Goal: Transaction & Acquisition: Purchase product/service

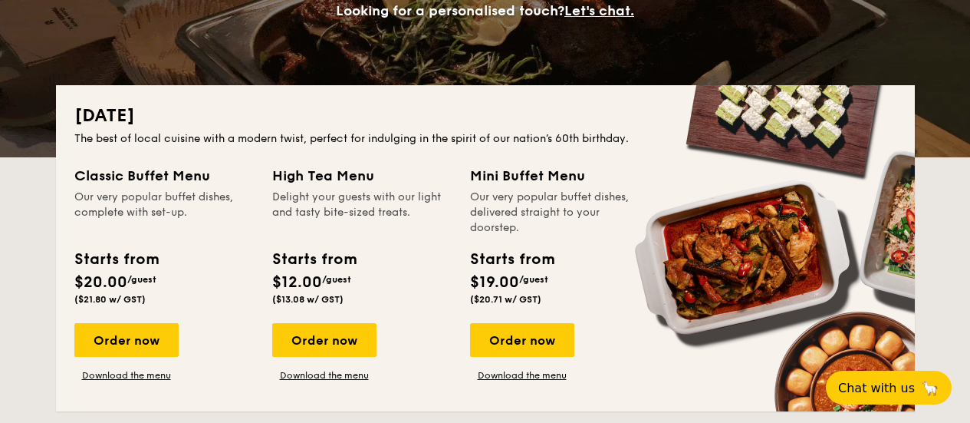
scroll to position [307, 0]
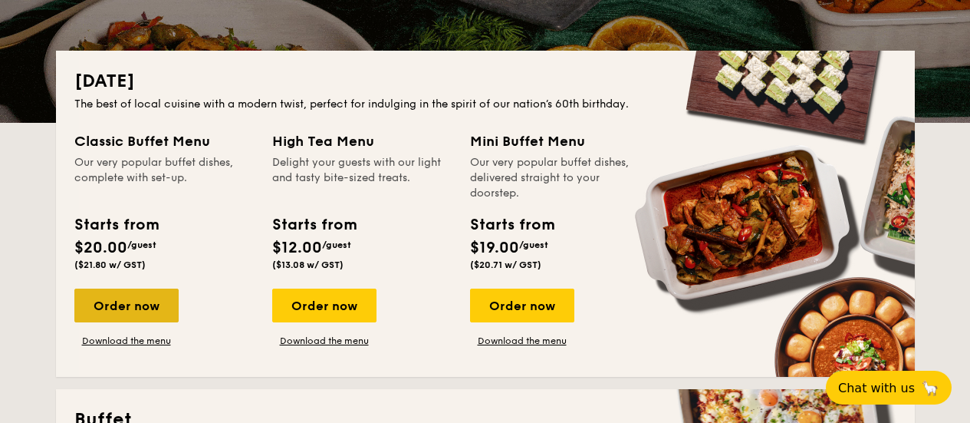
click at [127, 305] on div "Order now" at bounding box center [126, 305] width 104 height 34
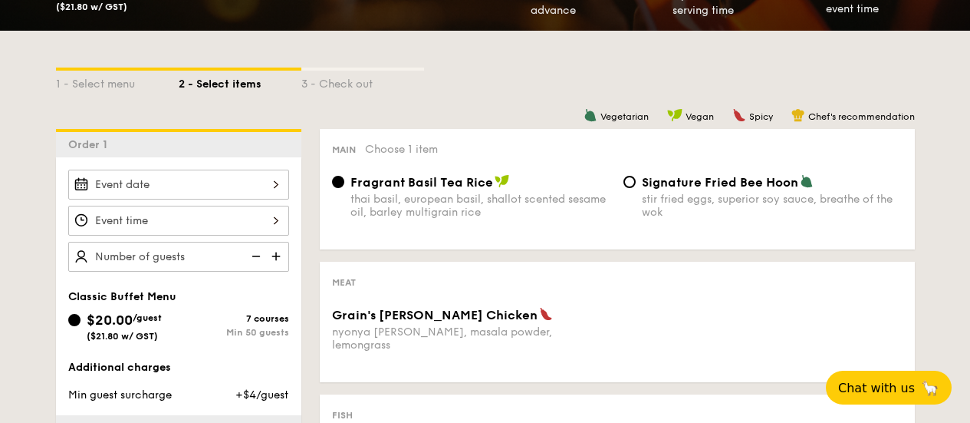
scroll to position [306, 0]
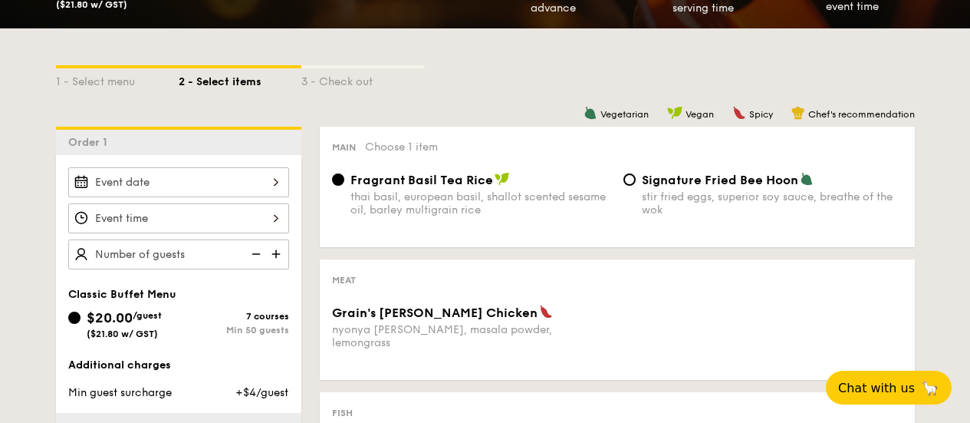
click at [267, 184] on input "Grain's [PERSON_NAME] Chicken nyonya [PERSON_NAME], masala powder, lemongrass" at bounding box center [178, 182] width 221 height 30
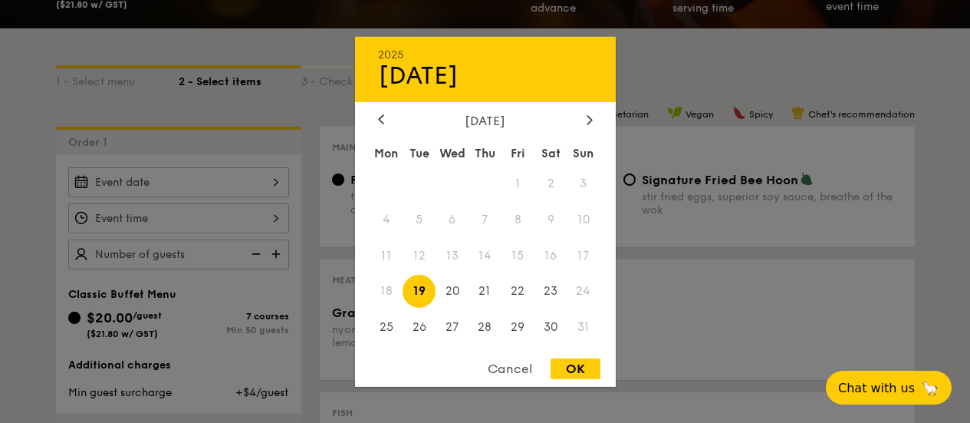
click at [585, 127] on div "[DATE] Mon Tue Wed Thu Fri Sat Sun 1 2 3 4 5 6 7 8 9 10 11 12 13 14 15 16 17 18…" at bounding box center [485, 229] width 261 height 233
click at [588, 120] on icon at bounding box center [590, 119] width 6 height 10
click at [526, 216] on span "10" at bounding box center [518, 219] width 33 height 33
click at [497, 207] on span "9" at bounding box center [485, 219] width 33 height 33
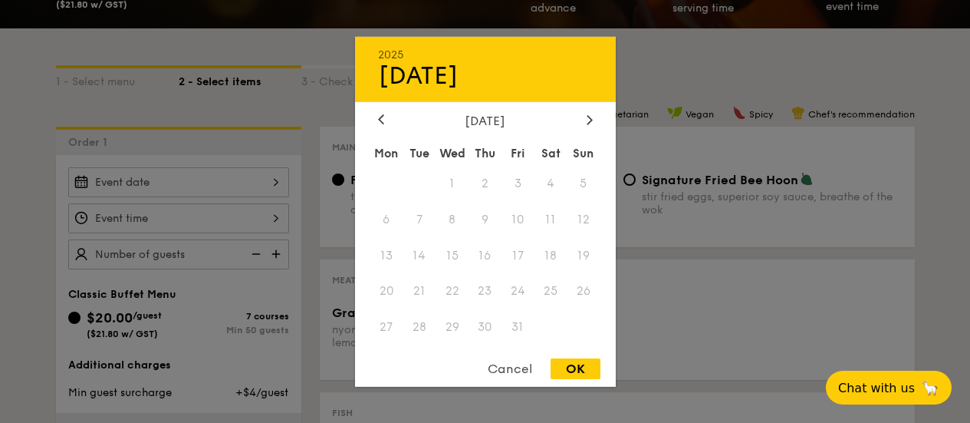
click at [391, 117] on div "[DATE]" at bounding box center [485, 120] width 215 height 15
click at [384, 120] on icon at bounding box center [381, 119] width 6 height 10
click at [557, 326] on span "30" at bounding box center [551, 327] width 33 height 33
click at [568, 370] on div "OK" at bounding box center [576, 368] width 50 height 21
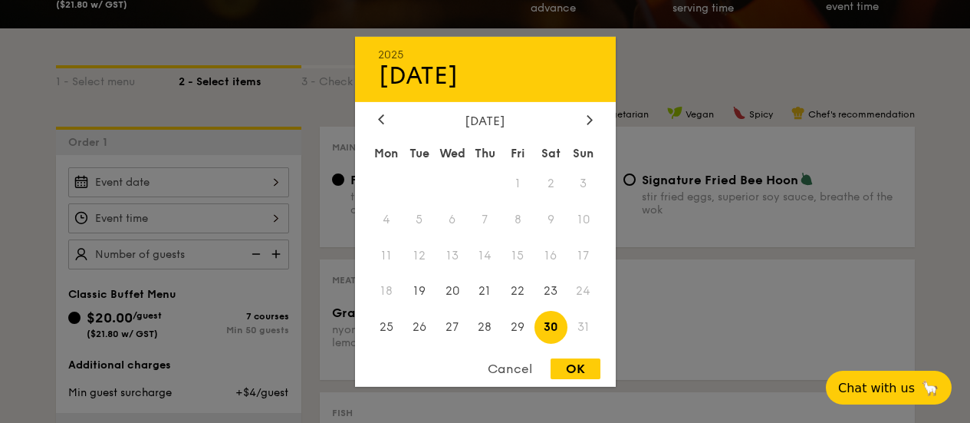
type input "[DATE]"
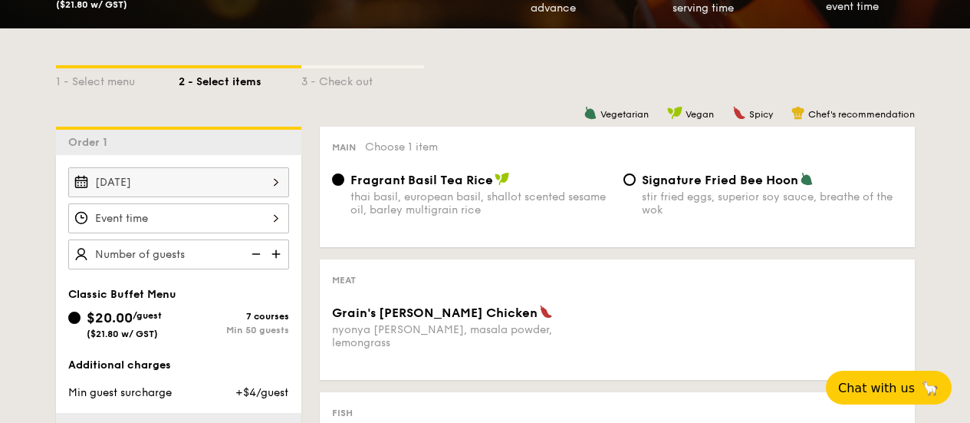
click at [198, 204] on input "Grain's [PERSON_NAME] Chicken nyonya [PERSON_NAME], masala powder, lemongrass" at bounding box center [178, 218] width 221 height 30
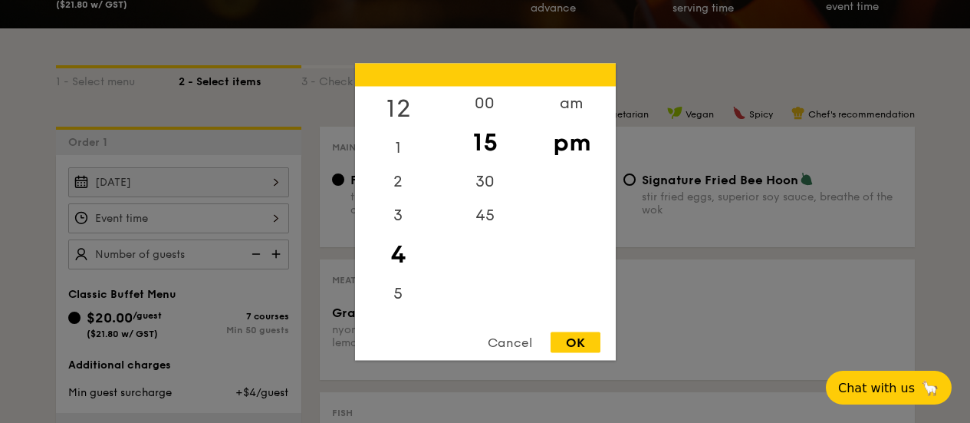
click at [403, 111] on div "12" at bounding box center [398, 108] width 87 height 44
click at [496, 111] on div "00" at bounding box center [485, 108] width 87 height 44
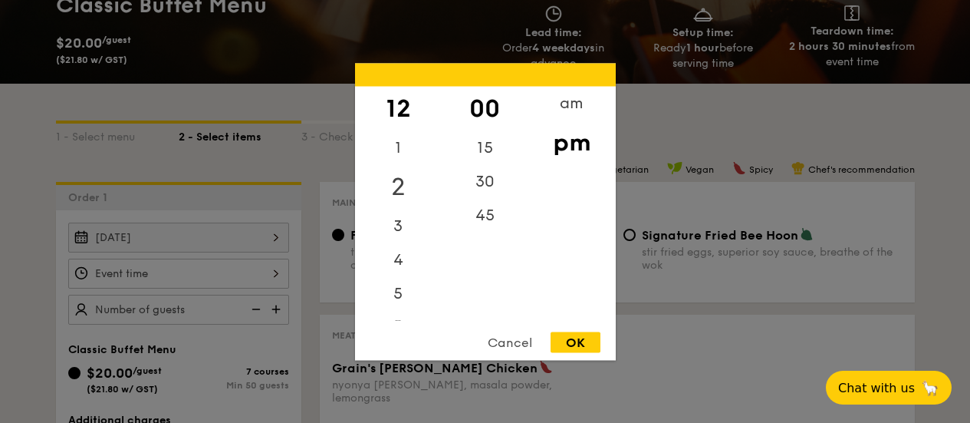
scroll to position [229, 0]
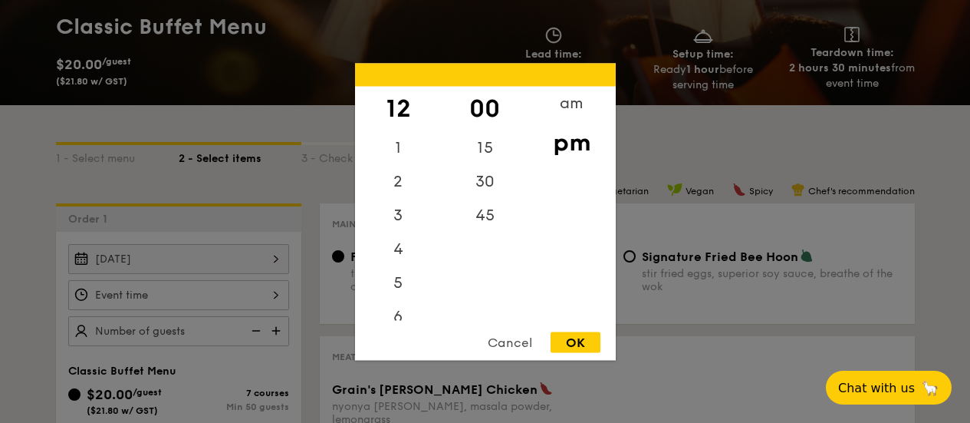
click at [587, 344] on div "OK" at bounding box center [576, 341] width 50 height 21
type input "12:00PM"
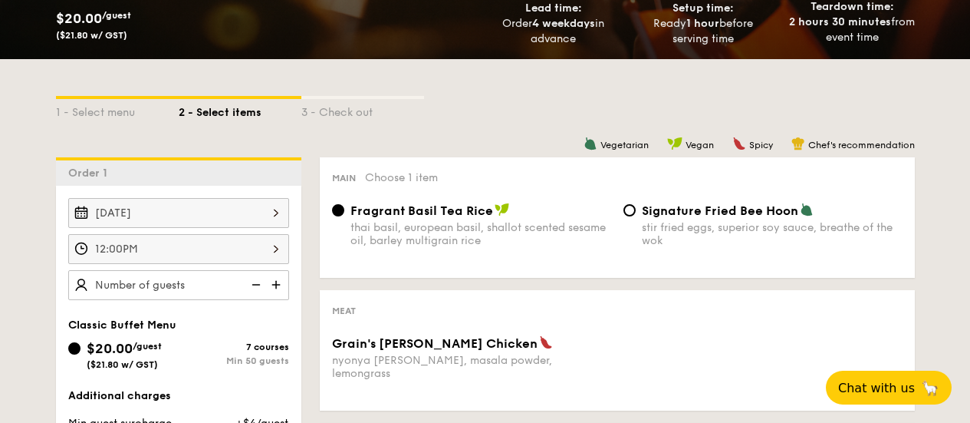
scroll to position [382, 0]
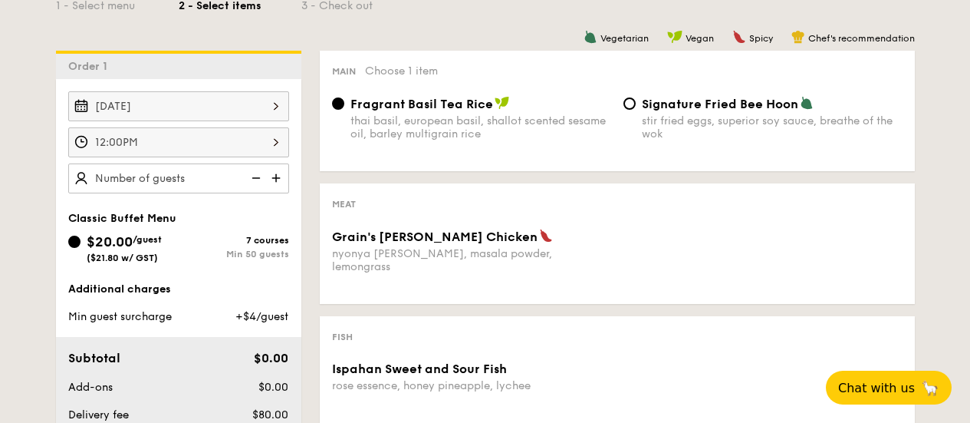
click at [230, 179] on input "text" at bounding box center [178, 178] width 221 height 30
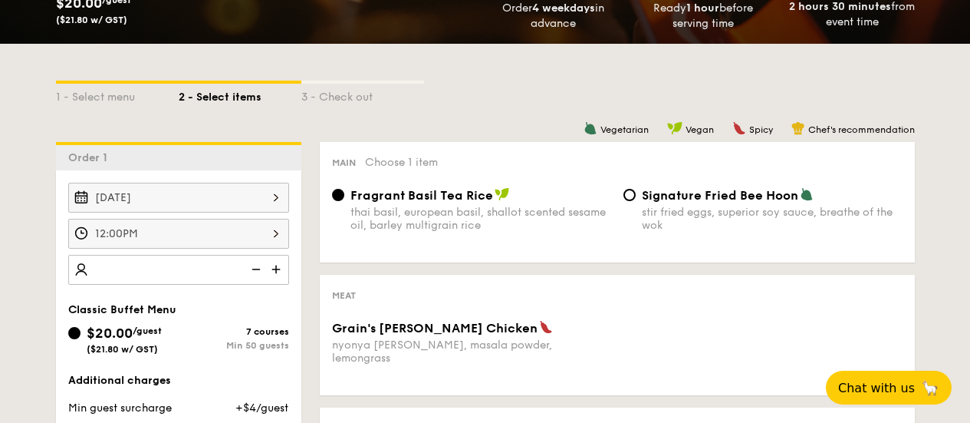
scroll to position [459, 0]
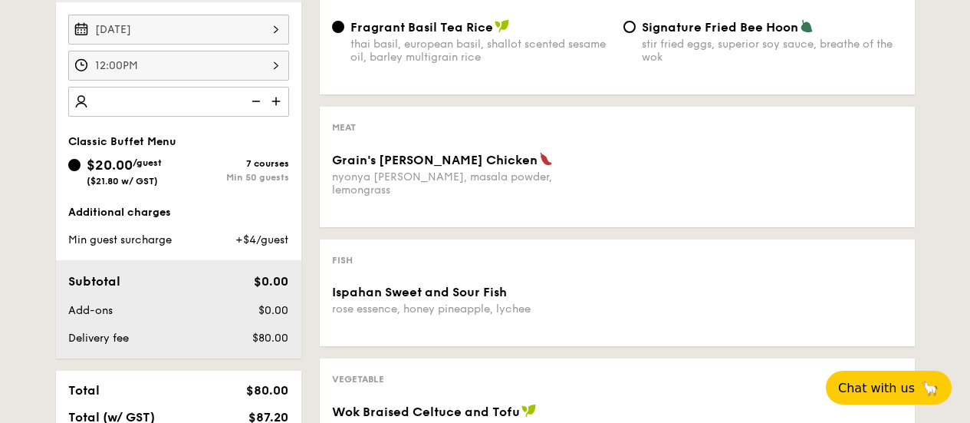
click at [87, 95] on input "number" at bounding box center [178, 102] width 221 height 30
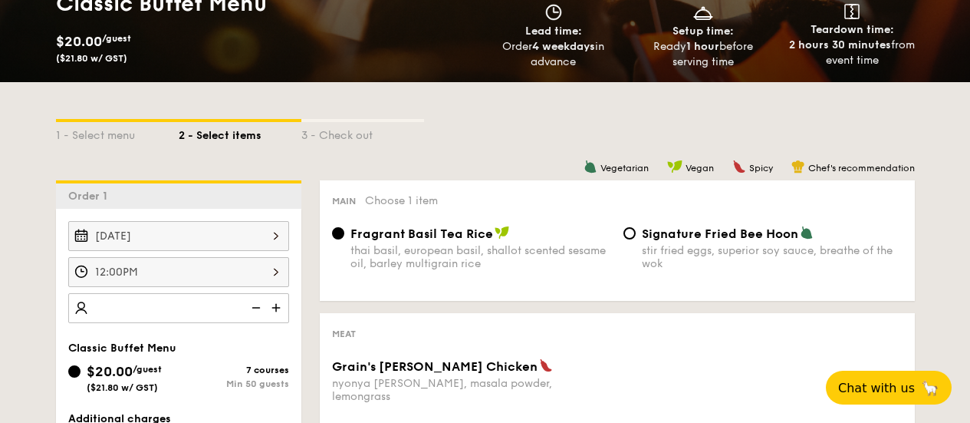
scroll to position [0, 0]
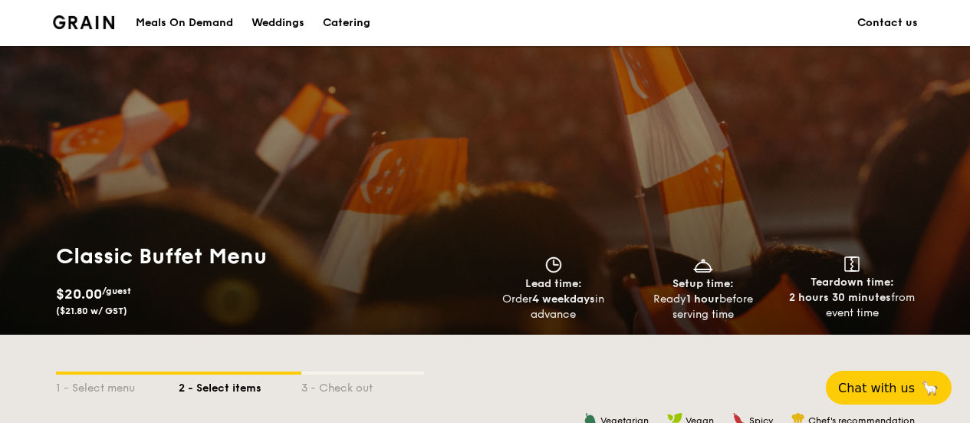
click at [358, 30] on div "Catering" at bounding box center [347, 23] width 48 height 46
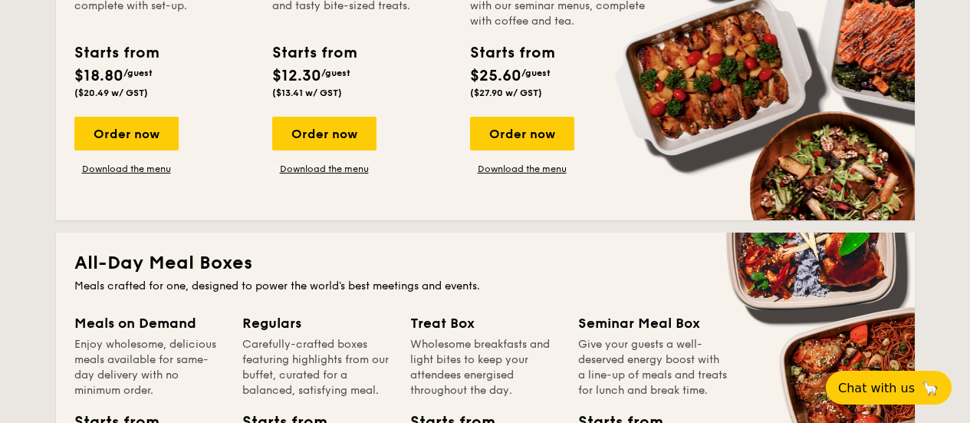
scroll to position [767, 0]
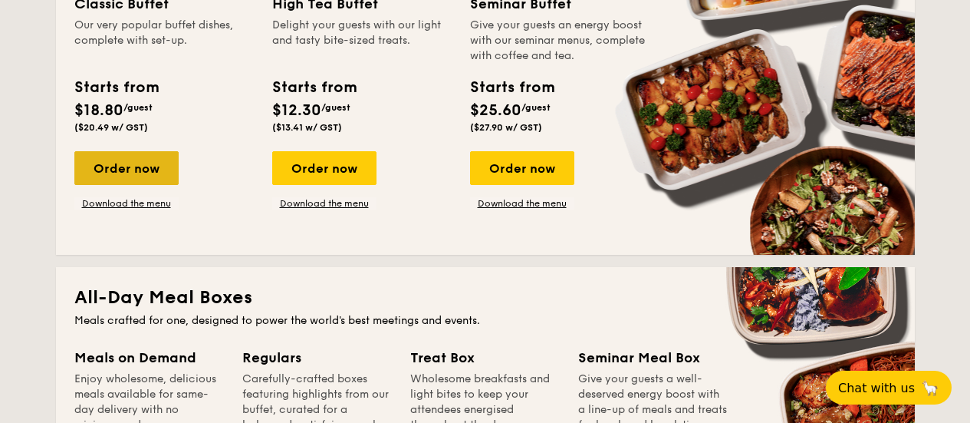
click at [124, 177] on div "Order now" at bounding box center [126, 168] width 104 height 34
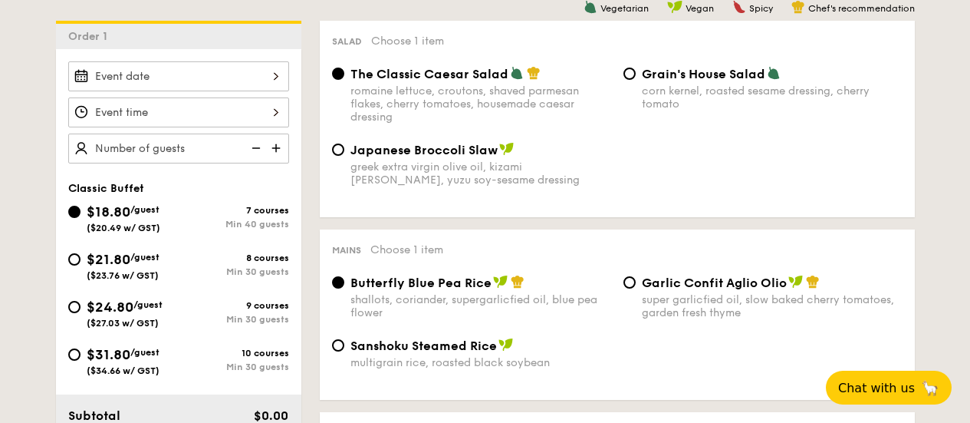
scroll to position [458, 0]
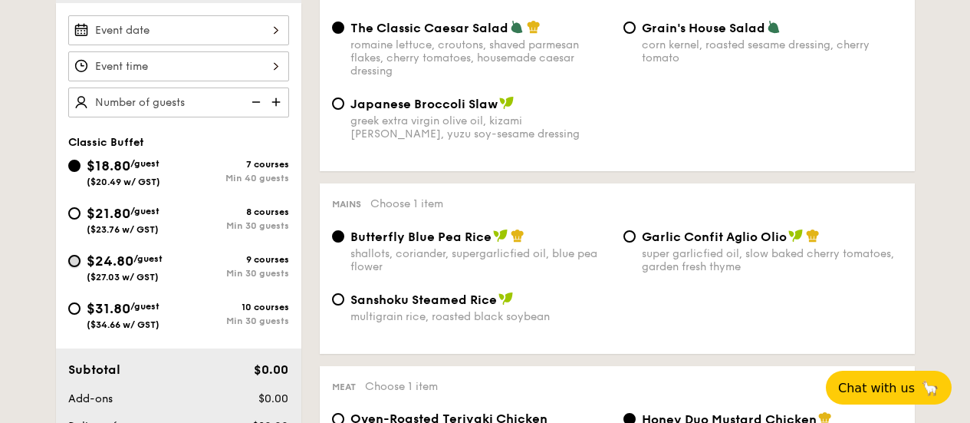
click at [70, 262] on input "$24.80 /guest ($27.03 w/ GST) 9 courses Min 30 guests" at bounding box center [74, 261] width 12 height 12
radio input "true"
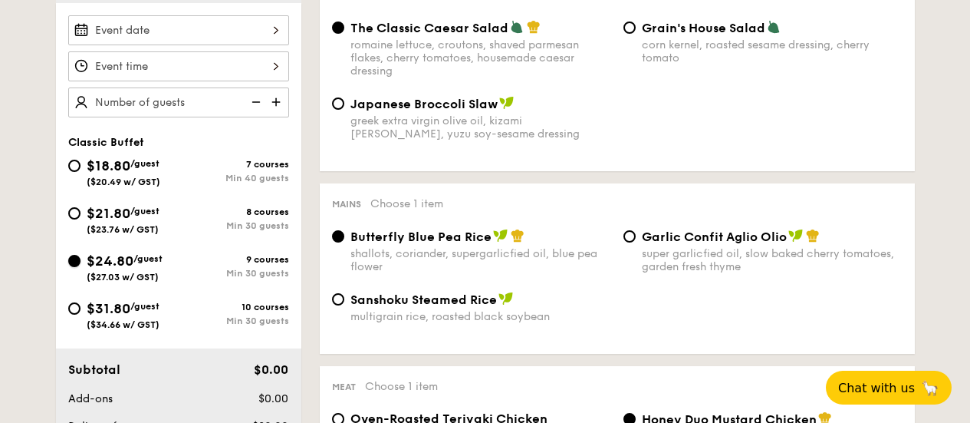
radio input "true"
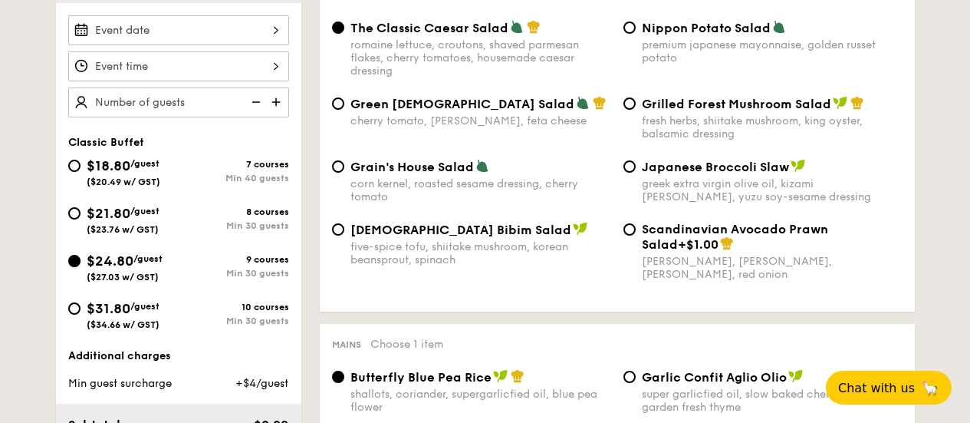
scroll to position [305, 0]
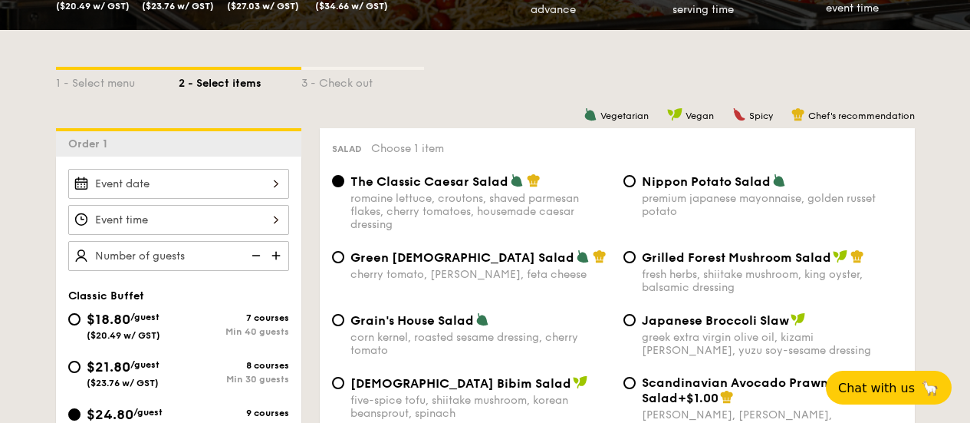
click at [183, 189] on input "Smoked Mesquite Whole Chicken brined in our in-house blend of herbs and spices,…" at bounding box center [178, 184] width 221 height 30
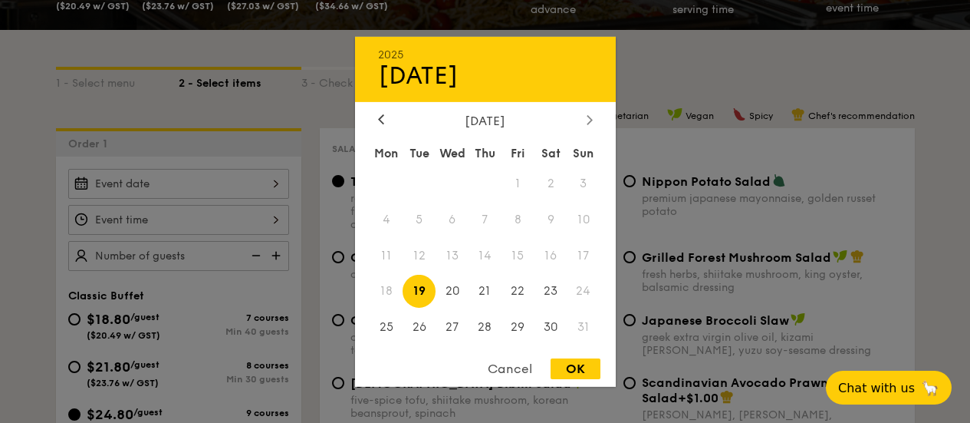
click at [591, 123] on icon at bounding box center [590, 119] width 6 height 10
click at [591, 125] on div at bounding box center [590, 120] width 14 height 15
click at [552, 242] on span "18" at bounding box center [551, 255] width 33 height 33
click at [565, 375] on div "OK" at bounding box center [576, 368] width 50 height 21
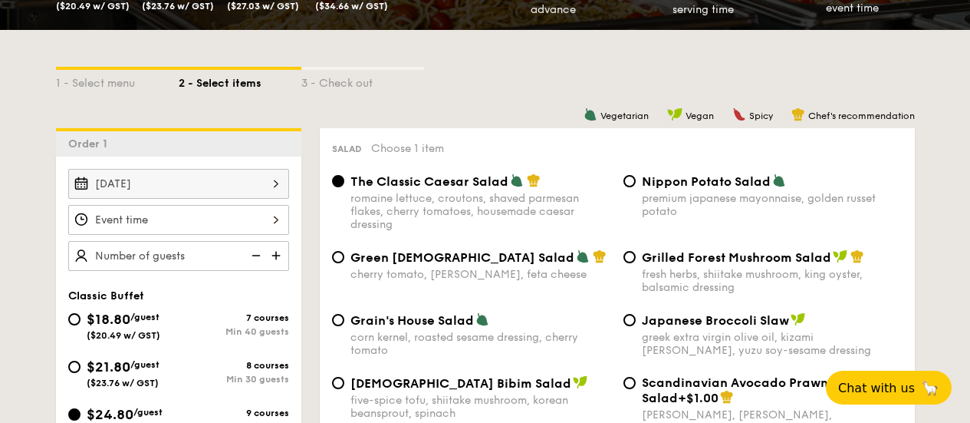
click at [186, 218] on input "Smoked Mesquite Whole Chicken brined in our in-house blend of herbs and spices,…" at bounding box center [178, 220] width 221 height 30
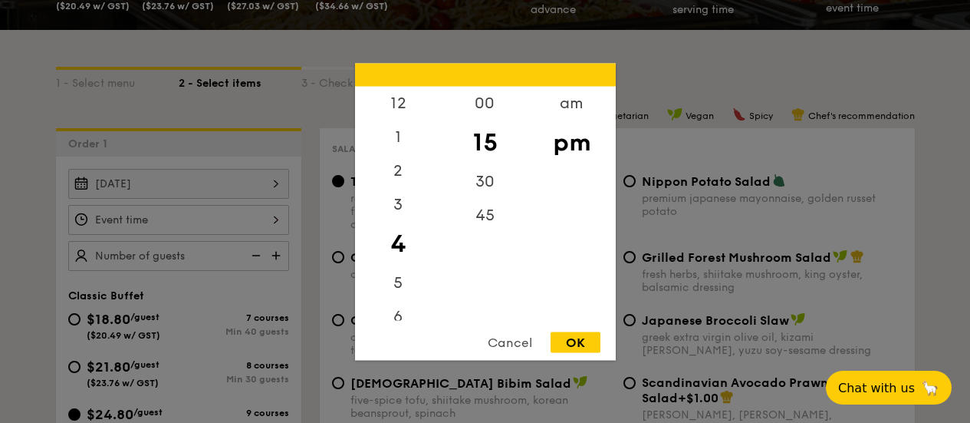
click at [163, 183] on div at bounding box center [485, 211] width 970 height 423
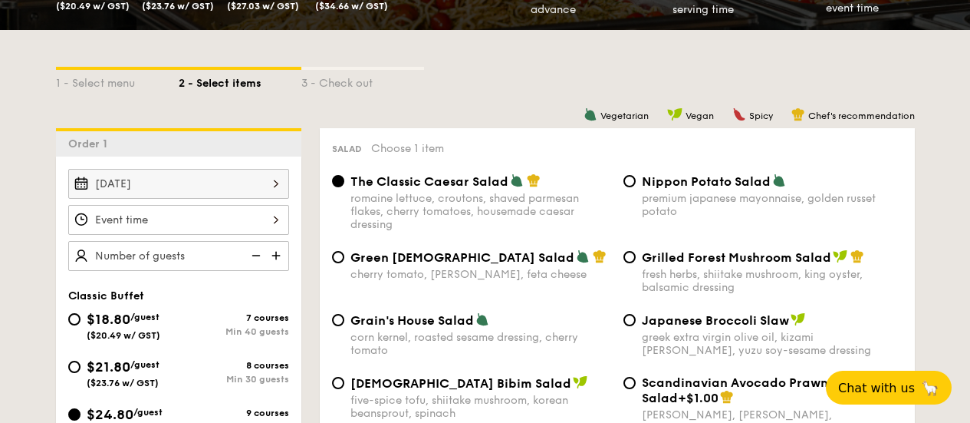
click at [166, 184] on input "[DATE]" at bounding box center [178, 184] width 221 height 30
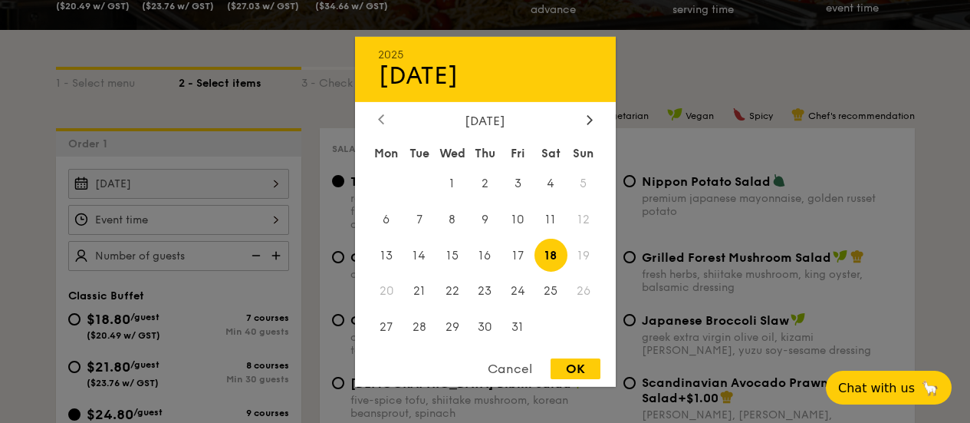
click at [378, 120] on icon at bounding box center [381, 119] width 6 height 10
click at [548, 253] on span "20" at bounding box center [551, 255] width 33 height 33
click at [576, 370] on div "OK" at bounding box center [576, 368] width 50 height 21
type input "[DATE]"
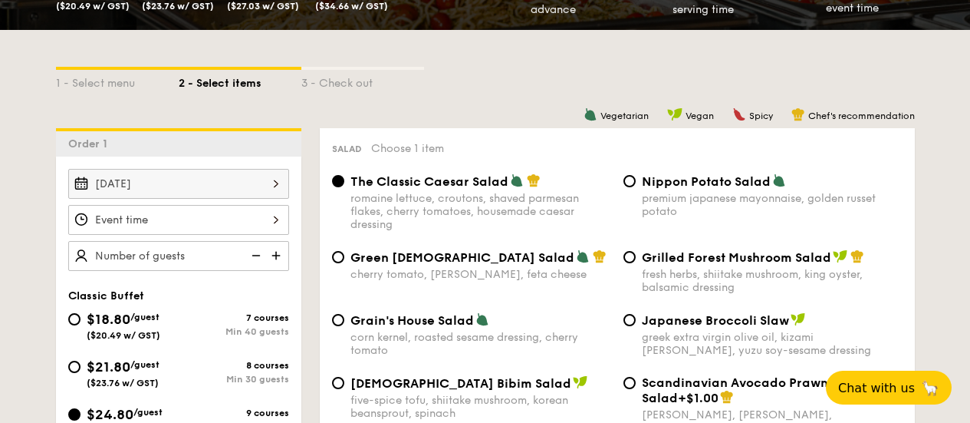
click at [249, 215] on input "Smoked Mesquite Whole Chicken brined in our in-house blend of herbs and spices,…" at bounding box center [178, 220] width 221 height 30
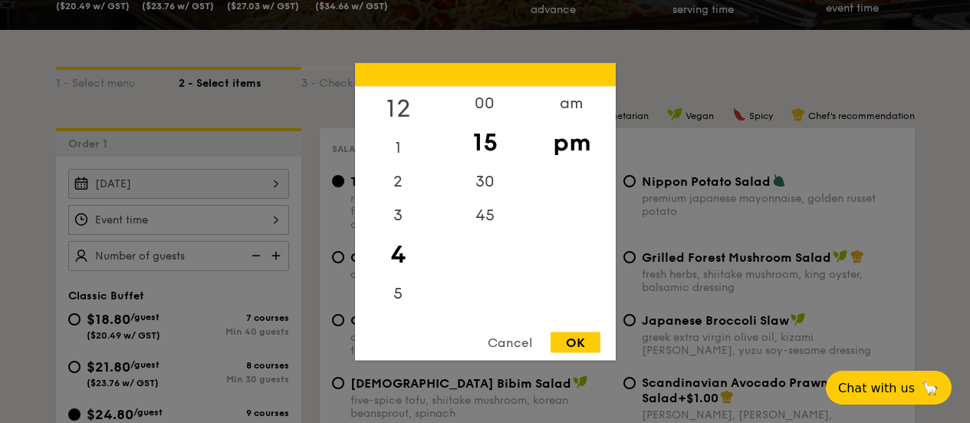
click at [405, 105] on div "12" at bounding box center [398, 108] width 87 height 44
click at [485, 100] on div "00" at bounding box center [485, 103] width 87 height 34
click at [575, 145] on div "pm" at bounding box center [572, 142] width 87 height 44
click at [575, 353] on div "Cancel OK" at bounding box center [485, 345] width 261 height 28
click at [578, 344] on div "OK" at bounding box center [576, 341] width 50 height 21
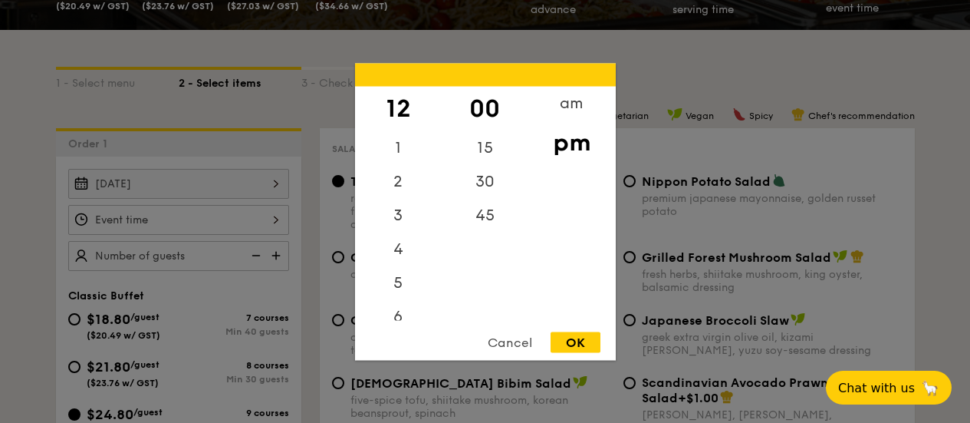
type input "12:00PM"
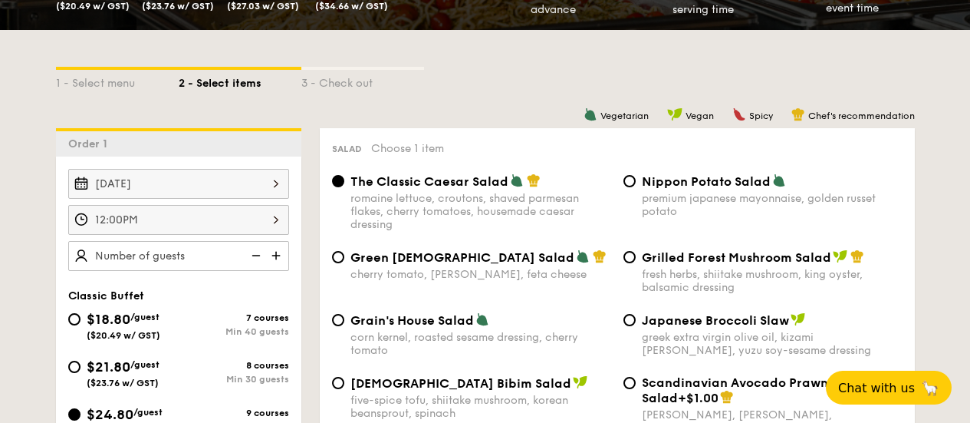
click at [199, 249] on input "text" at bounding box center [178, 256] width 221 height 30
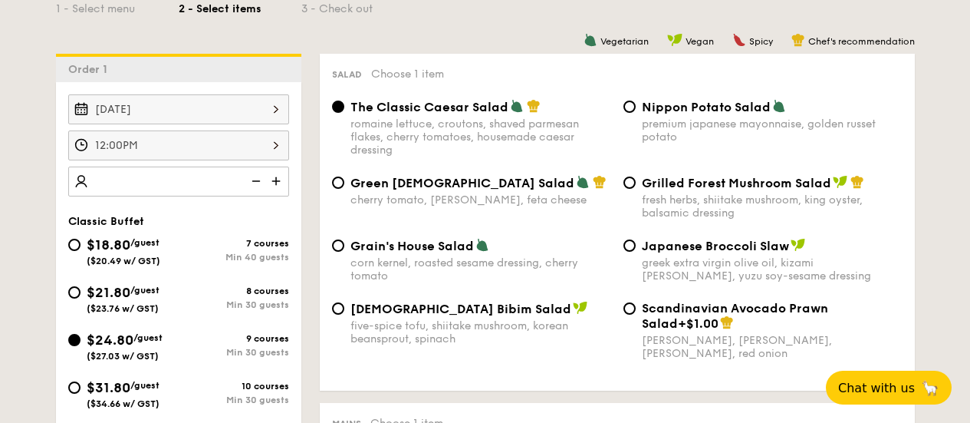
scroll to position [381, 0]
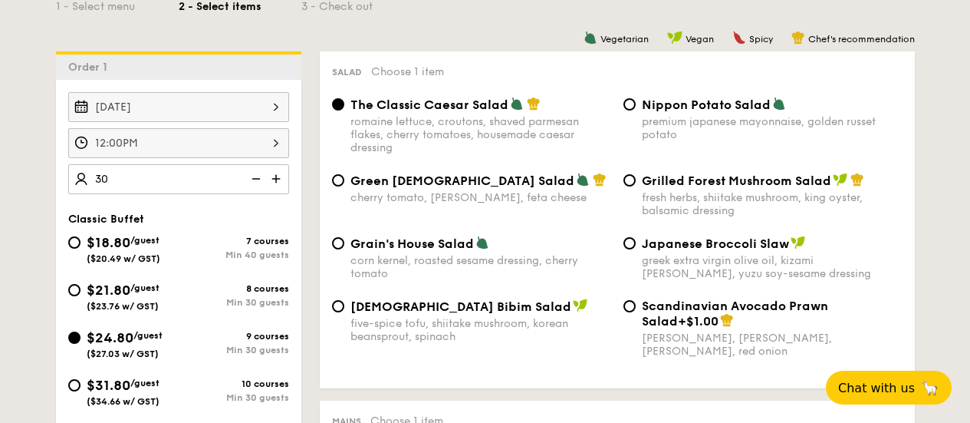
click at [257, 217] on div "Classic Buffet" at bounding box center [178, 218] width 221 height 13
type input "30 guests"
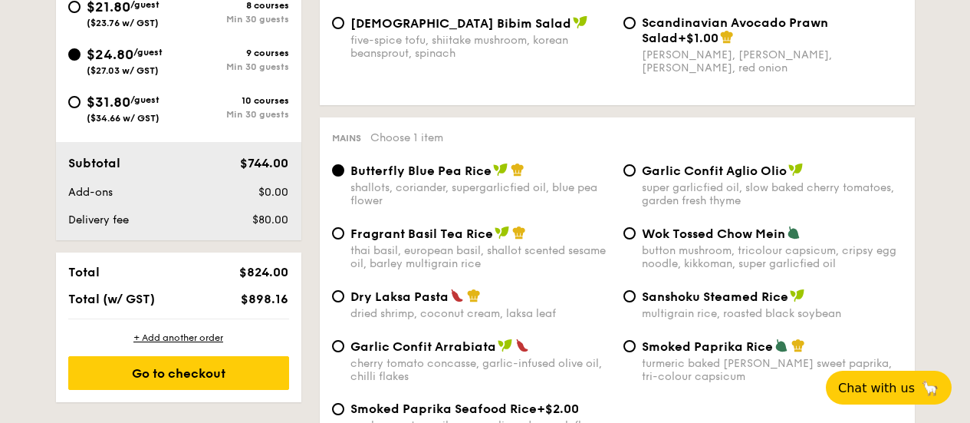
scroll to position [686, 0]
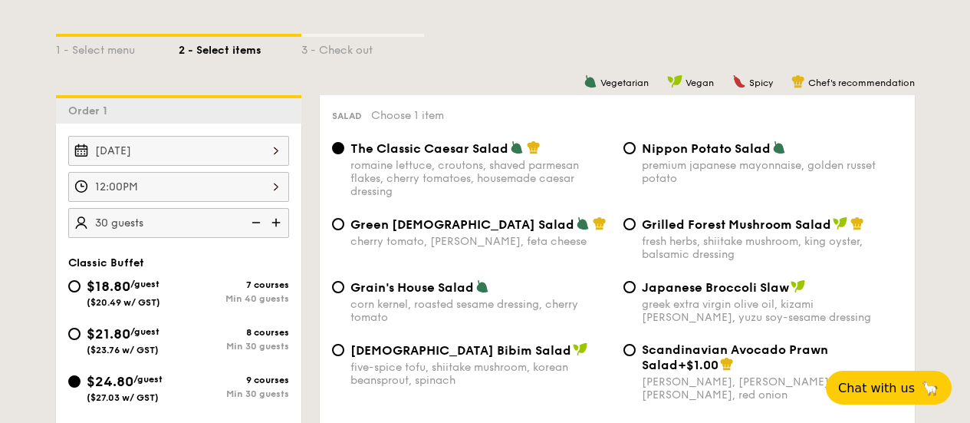
scroll to position [381, 0]
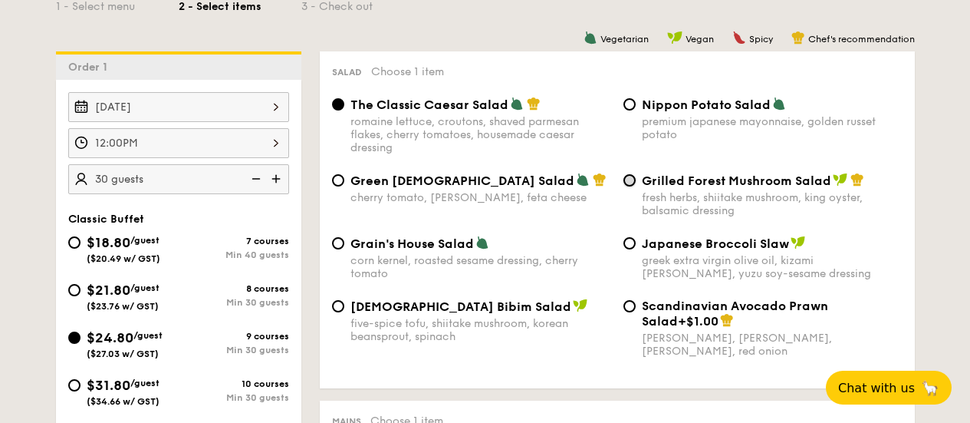
click at [631, 183] on input "Grilled Forest Mushroom Salad fresh herbs, shiitake mushroom, king oyster, bals…" at bounding box center [630, 180] width 12 height 12
radio input "true"
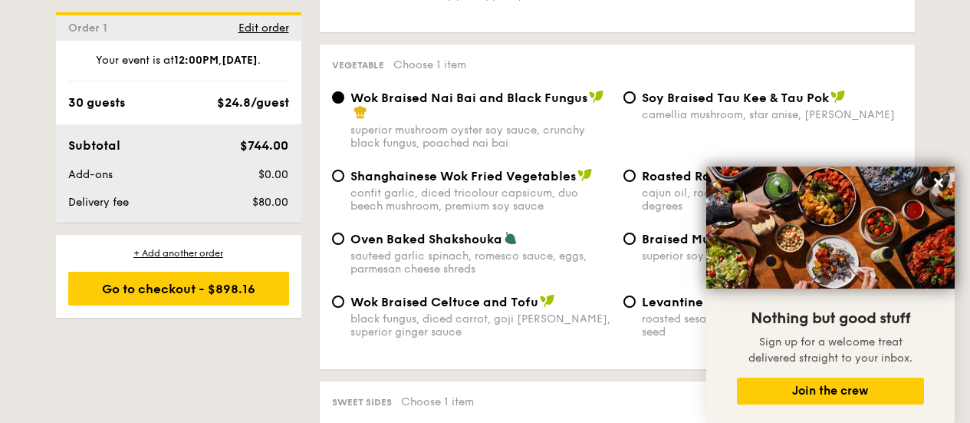
scroll to position [1983, 0]
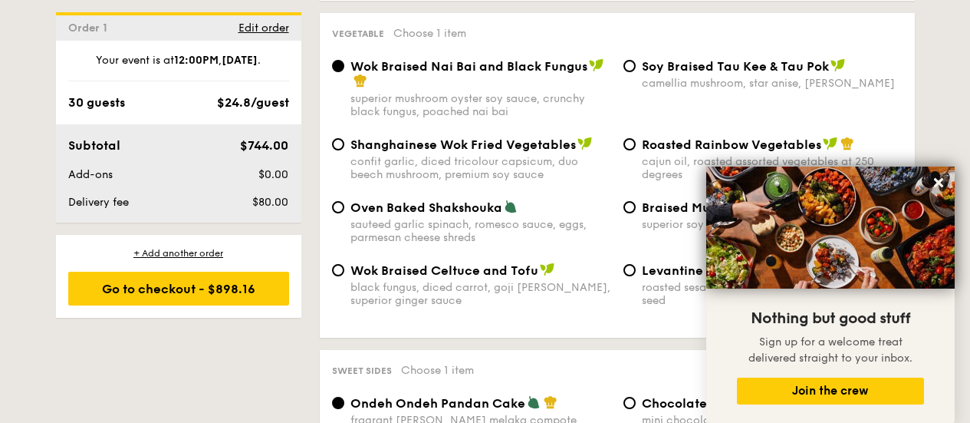
click at [644, 59] on span "⁠Soy Braised Tau Kee & Tau Pok" at bounding box center [735, 66] width 187 height 15
click at [636, 60] on input "⁠Soy Braised Tau Kee & Tau Pok camellia mushroom, star anise, goji [PERSON_NAME]" at bounding box center [630, 66] width 12 height 12
radio input "true"
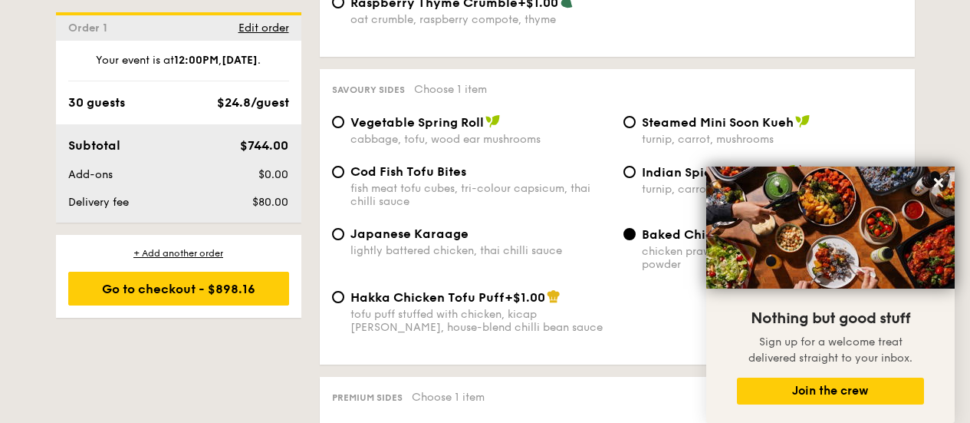
scroll to position [2669, 0]
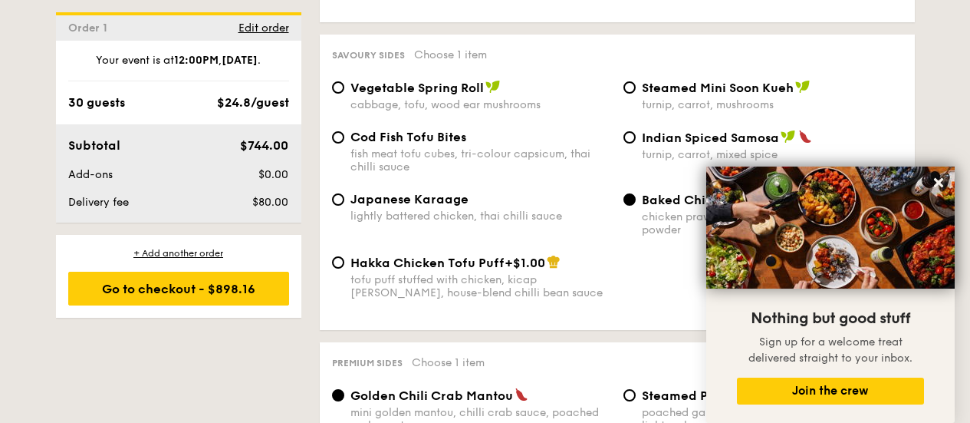
click at [437, 147] on div "fish meat tofu cubes, tri-colour capsicum, thai chilli sauce" at bounding box center [481, 160] width 261 height 26
click at [344, 131] on input "Cod Fish Tofu Bites fish meat tofu cubes, tri-colour capsicum, thai chilli sauce" at bounding box center [338, 137] width 12 height 12
radio input "true"
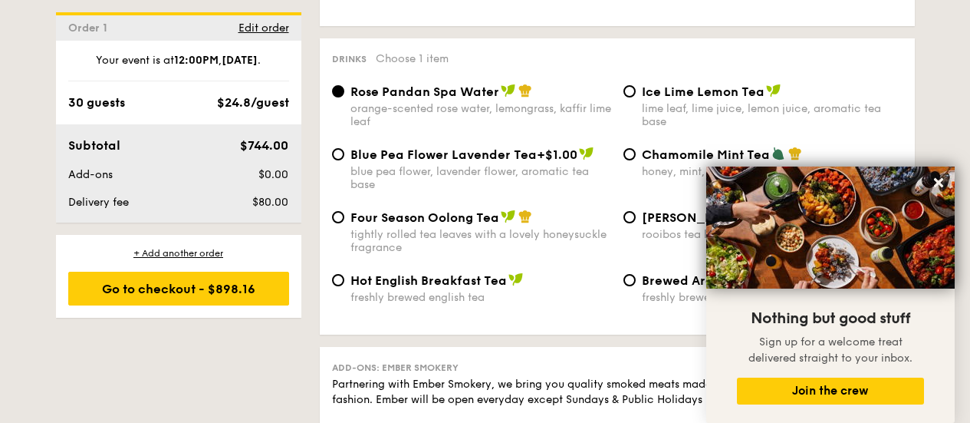
scroll to position [3508, 0]
